Goal: Obtain resource: Download file/media

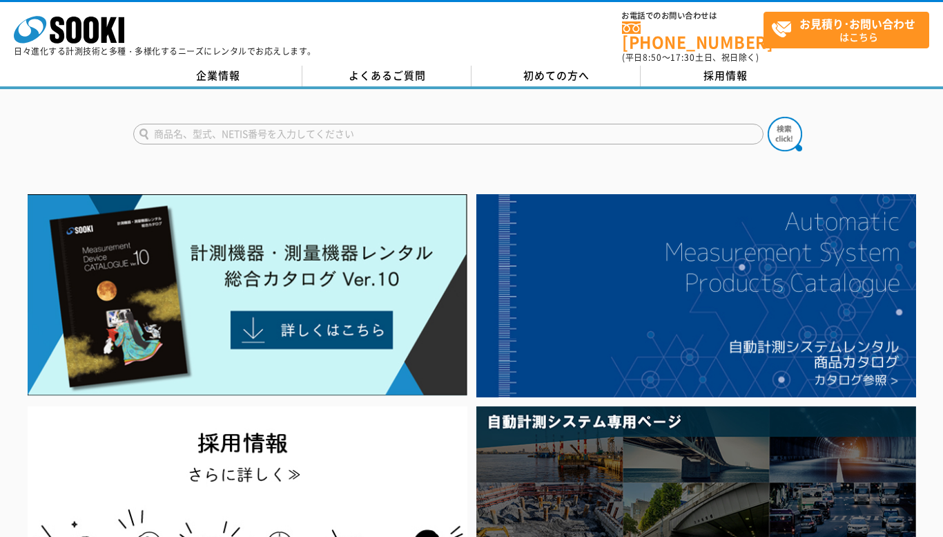
click at [339, 124] on input "text" at bounding box center [448, 134] width 630 height 21
type input "みまわり"
click at [793, 128] on img at bounding box center [785, 134] width 35 height 35
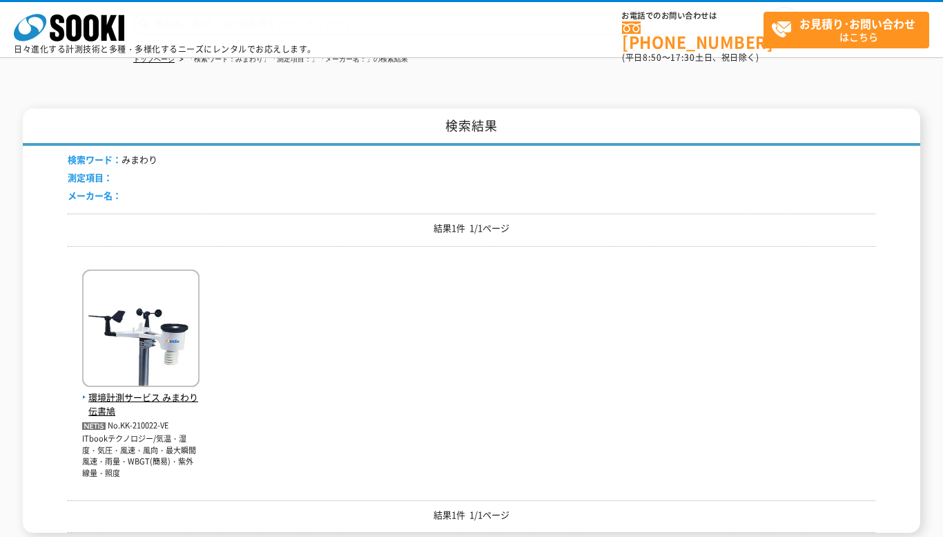
scroll to position [207, 0]
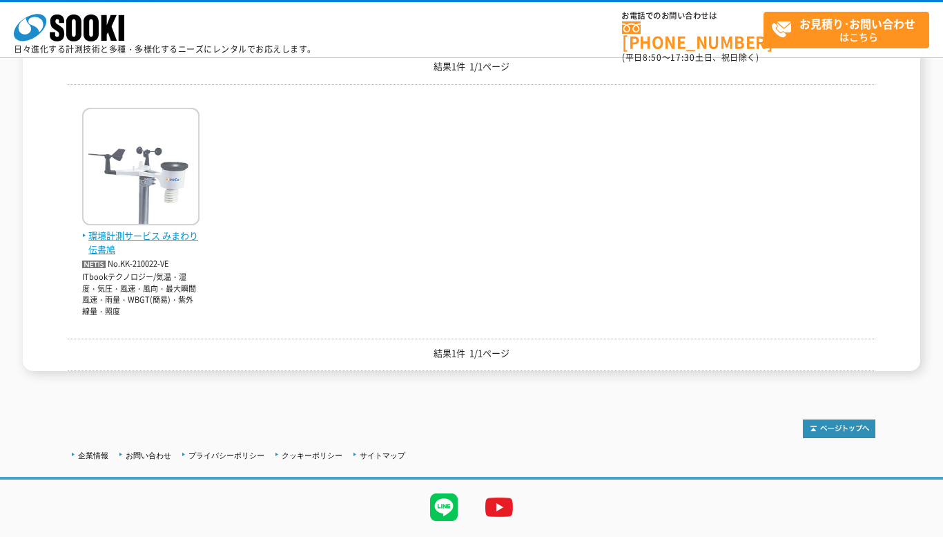
click at [136, 235] on span "環境計測サービス みまわり伝書鳩" at bounding box center [140, 243] width 117 height 29
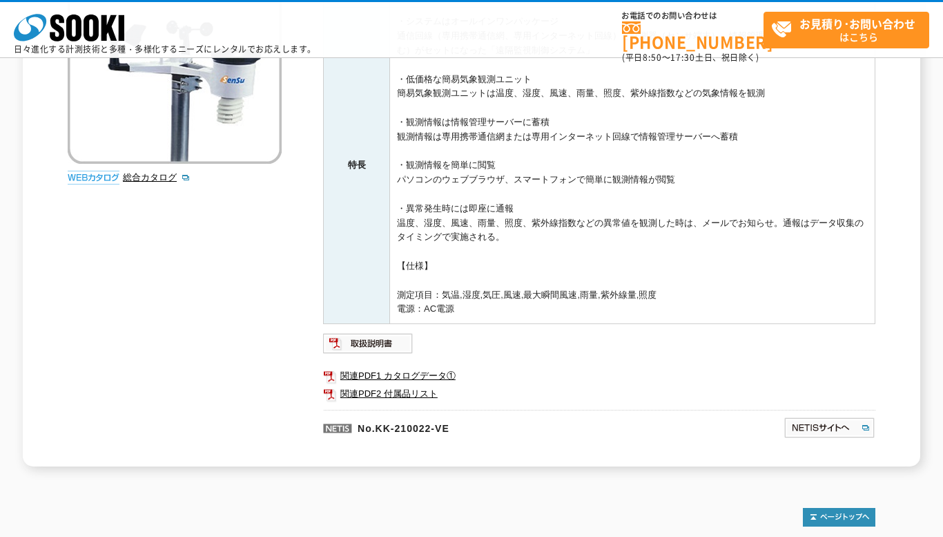
scroll to position [276, 0]
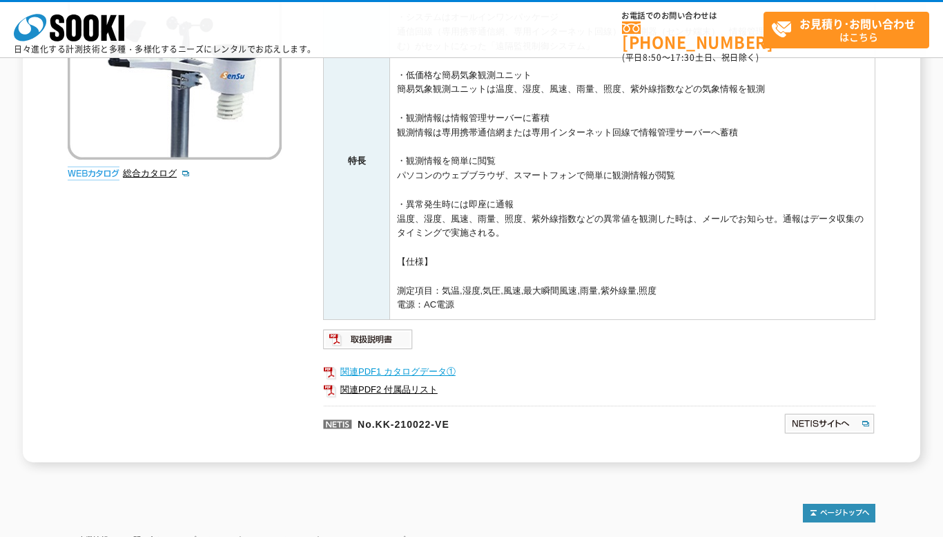
click at [405, 370] on link "関連PDF1 カタログデータ①" at bounding box center [599, 372] width 552 height 18
